Goal: Use online tool/utility

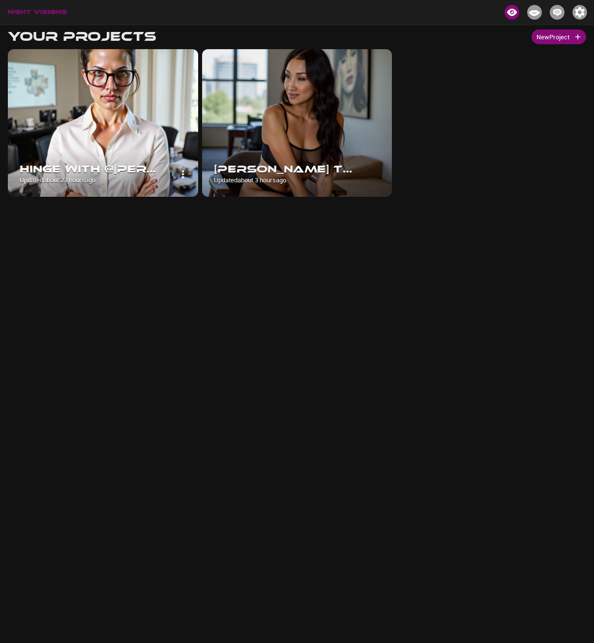
click at [81, 119] on img at bounding box center [103, 123] width 190 height 148
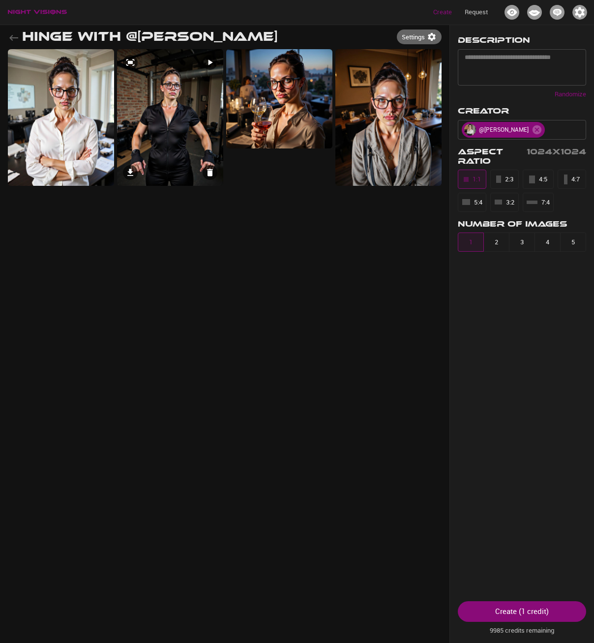
click at [170, 98] on img at bounding box center [170, 117] width 106 height 137
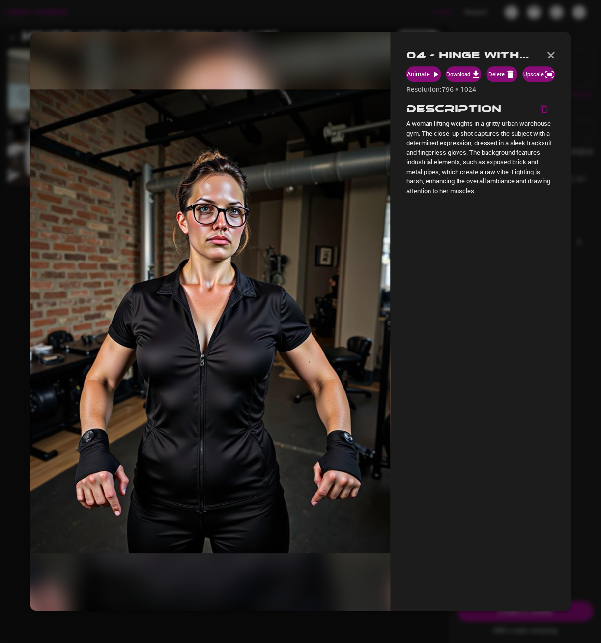
click at [551, 58] on img "button" at bounding box center [552, 55] width 8 height 7
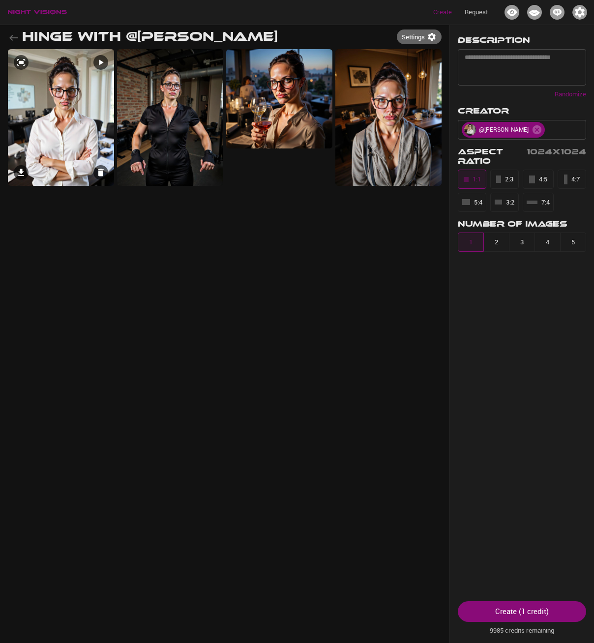
click at [55, 127] on img at bounding box center [61, 117] width 106 height 137
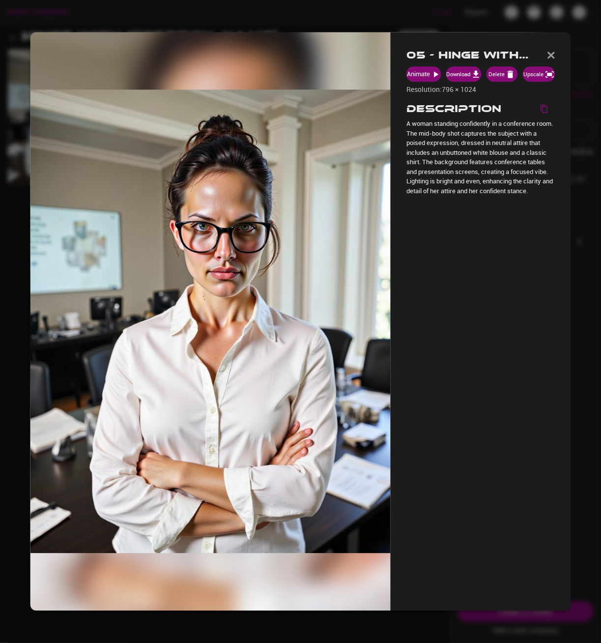
click at [551, 58] on img "button" at bounding box center [552, 55] width 8 height 7
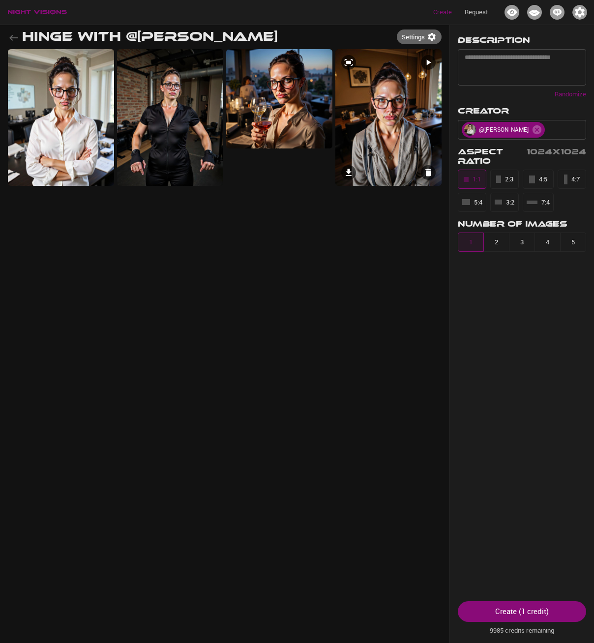
click at [393, 110] on img at bounding box center [388, 117] width 106 height 137
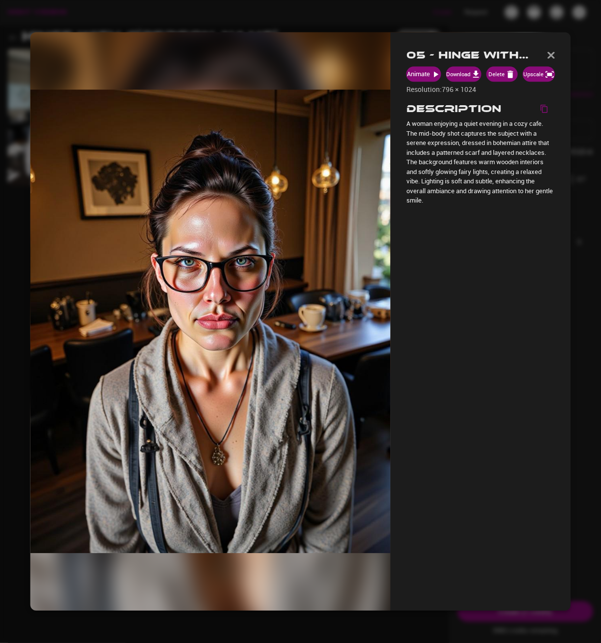
click at [557, 54] on div "05 - Hinge with @[PERSON_NAME] Animate Download Delete Upscale Resolution: 796 …" at bounding box center [481, 321] width 180 height 579
click at [552, 54] on img "button" at bounding box center [552, 55] width 8 height 7
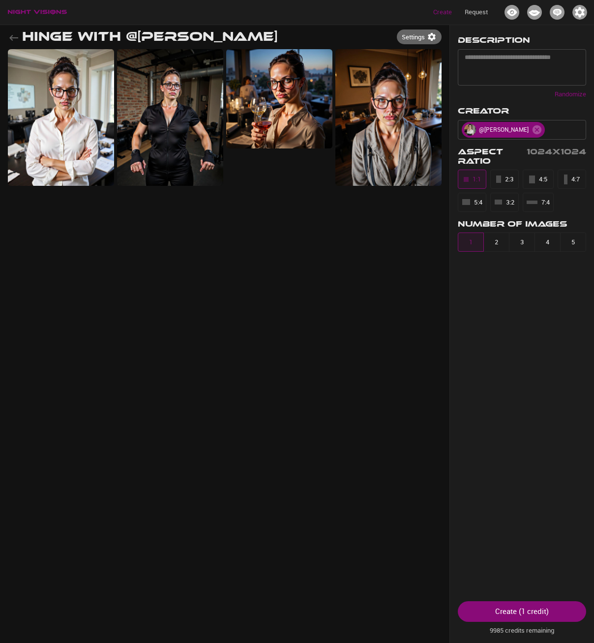
click at [365, 266] on div "**********" at bounding box center [297, 346] width 578 height 643
